Goal: Transaction & Acquisition: Purchase product/service

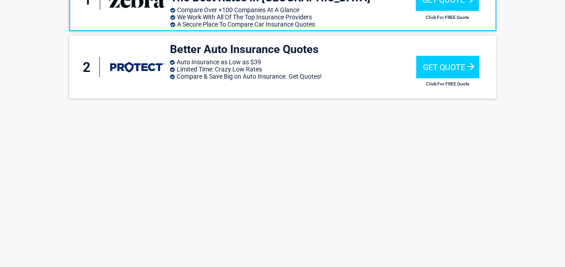
scroll to position [137, 0]
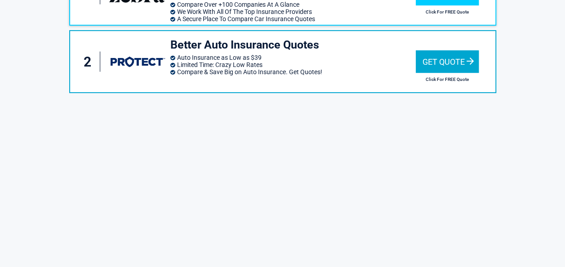
click at [452, 58] on div "Get Quote" at bounding box center [447, 61] width 63 height 22
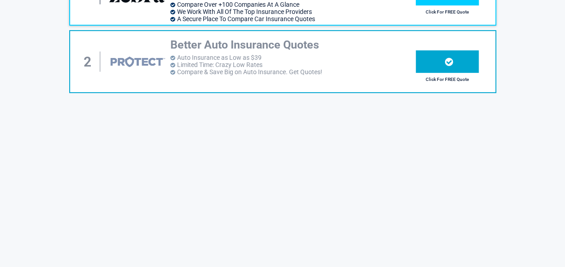
click at [258, 39] on h3 "Better Auto Insurance Quotes" at bounding box center [293, 45] width 246 height 15
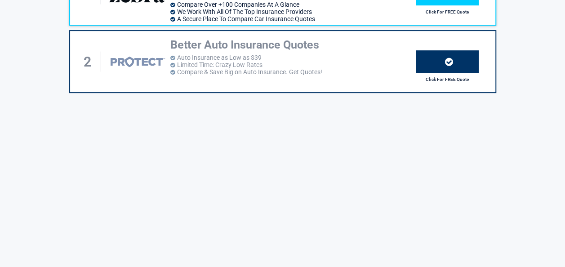
drag, startPoint x: 258, startPoint y: 39, endPoint x: 287, endPoint y: 29, distance: 30.3
click at [287, 29] on div "1 Save An Average of $440 Per Year | We Find You The Best Rates in SC Compare O…" at bounding box center [283, 28] width 414 height 130
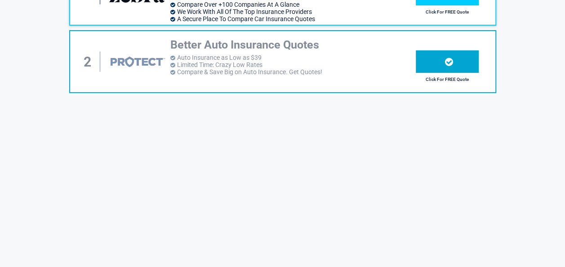
click at [468, 63] on div at bounding box center [447, 61] width 63 height 22
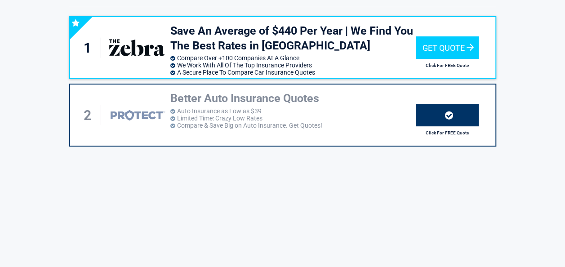
scroll to position [53, 0]
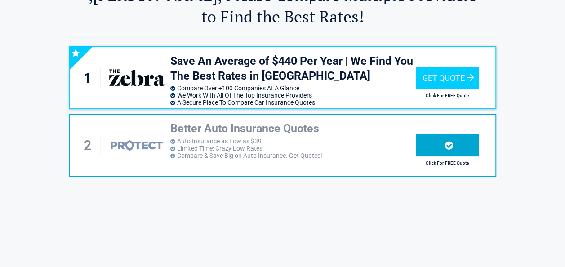
click at [435, 141] on div at bounding box center [447, 145] width 63 height 22
click at [322, 127] on h3 "Better Auto Insurance Quotes" at bounding box center [293, 128] width 246 height 15
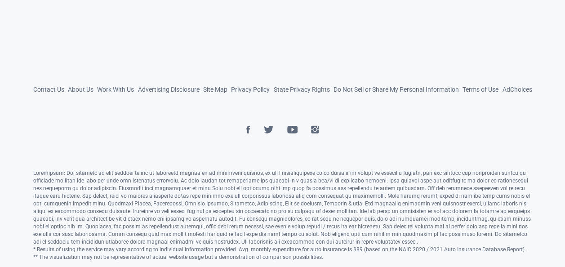
scroll to position [422, 0]
